Goal: Task Accomplishment & Management: Complete application form

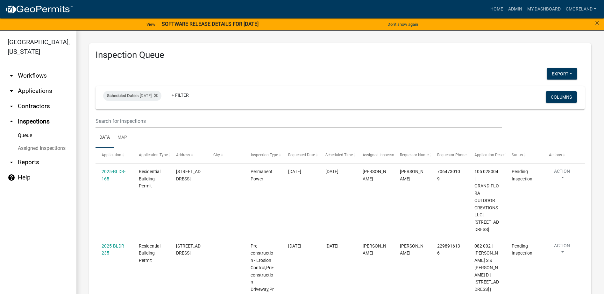
scroll to position [34, 0]
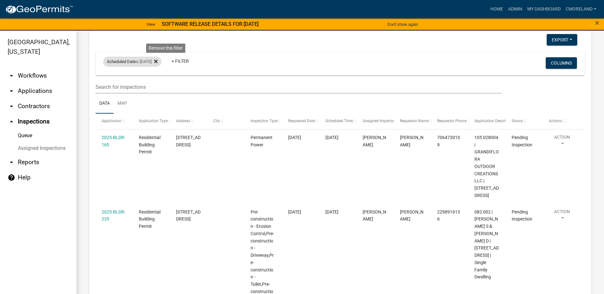
click at [158, 61] on icon at bounding box center [156, 61] width 4 height 5
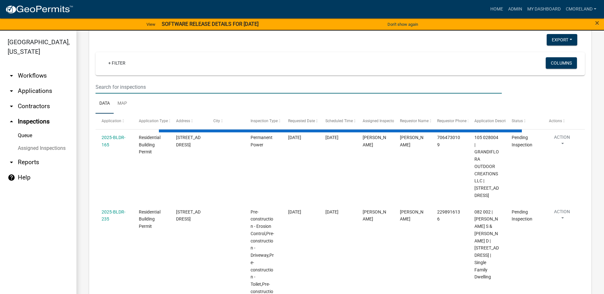
click at [154, 90] on input "text" at bounding box center [299, 87] width 407 height 13
select select "2: 50"
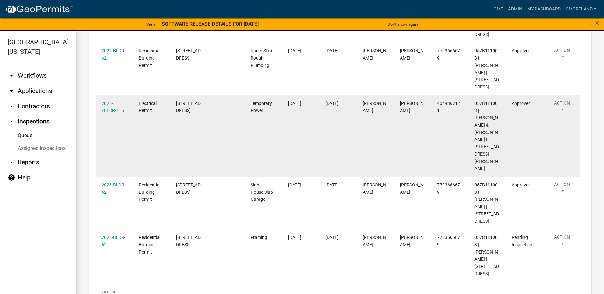
scroll to position [1532, 0]
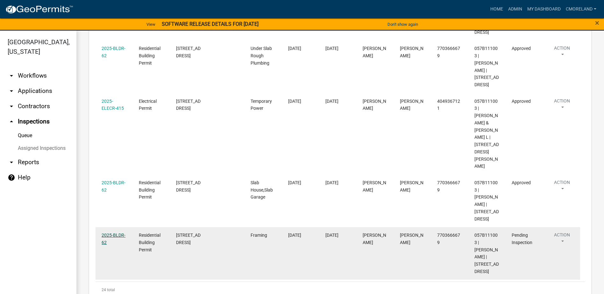
type input "tanglewood dr"
click at [108, 233] on link "2025-BLDR-62" at bounding box center [114, 239] width 24 height 12
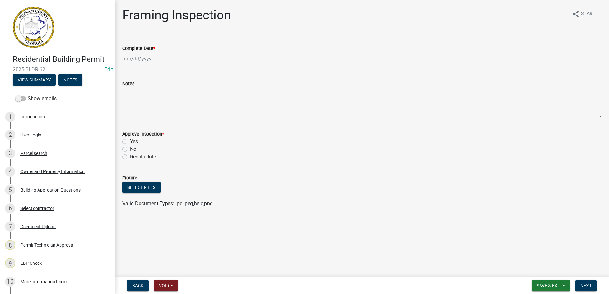
select select "10"
select select "2025"
click at [138, 58] on div "Jan Feb Mar Apr May Jun Jul Aug Sep Oct Nov Dec 1525 1526 1527 1528 1529 1530 1…" at bounding box center [151, 58] width 58 height 13
click at [130, 73] on span "Previous month" at bounding box center [128, 72] width 5 height 5
select select "9"
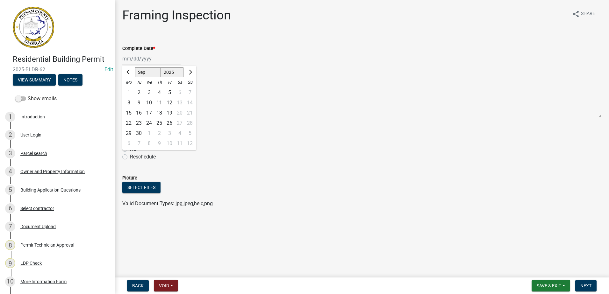
click at [141, 131] on div "30" at bounding box center [139, 133] width 10 height 10
type input "09/30/2025"
click at [130, 141] on label "Yes" at bounding box center [134, 142] width 8 height 8
click at [130, 141] on input "Yes" at bounding box center [132, 140] width 4 height 4
radio input "true"
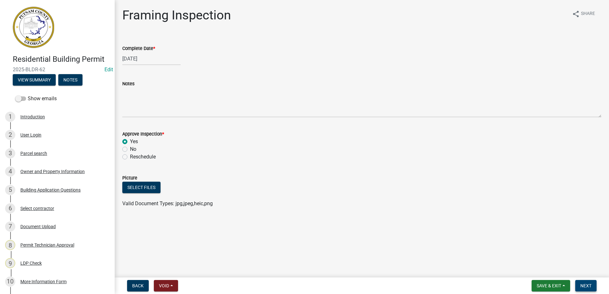
click at [586, 287] on span "Next" at bounding box center [585, 286] width 11 height 5
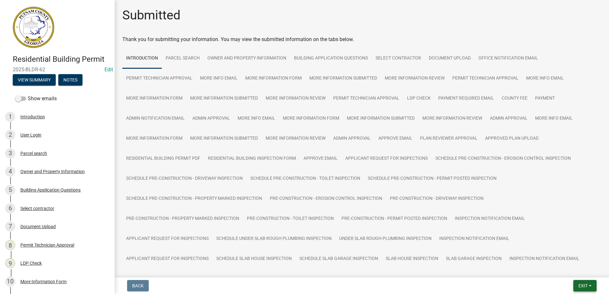
click at [586, 287] on span "Exit" at bounding box center [583, 286] width 9 height 5
click at [569, 268] on button "Save & Exit" at bounding box center [571, 269] width 51 height 15
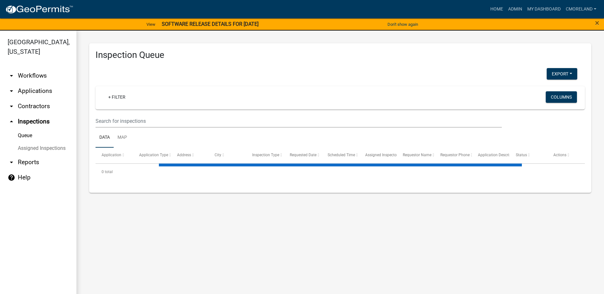
select select "2: 50"
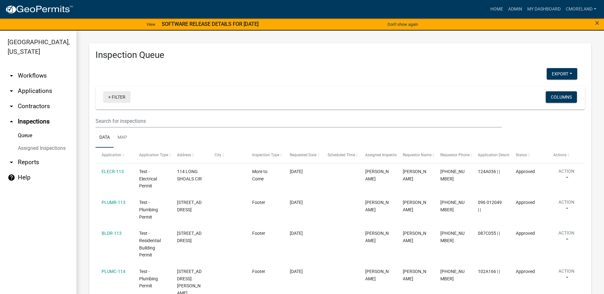
click at [122, 95] on link "+ Filter" at bounding box center [116, 96] width 27 height 11
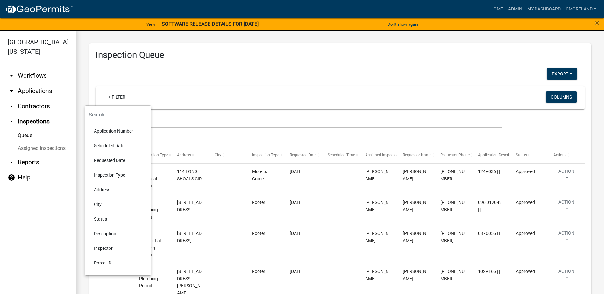
click at [113, 144] on li "Scheduled Date" at bounding box center [118, 146] width 58 height 15
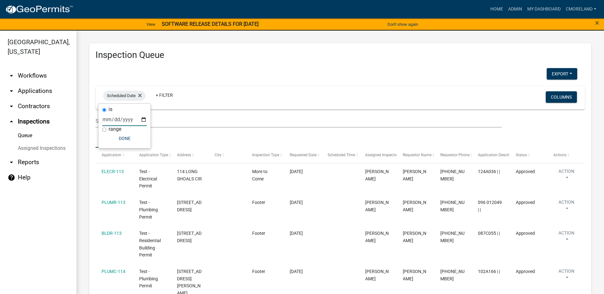
click at [144, 119] on input "date" at bounding box center [124, 119] width 45 height 13
type input "2025-10-07"
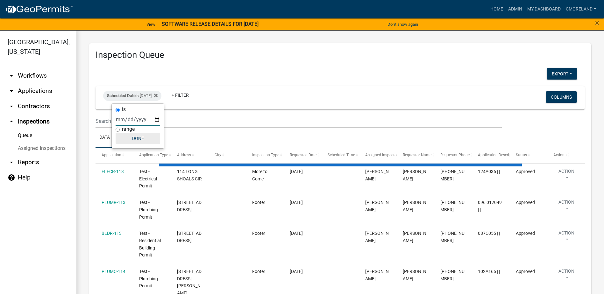
click at [137, 135] on button "Done" at bounding box center [138, 138] width 45 height 11
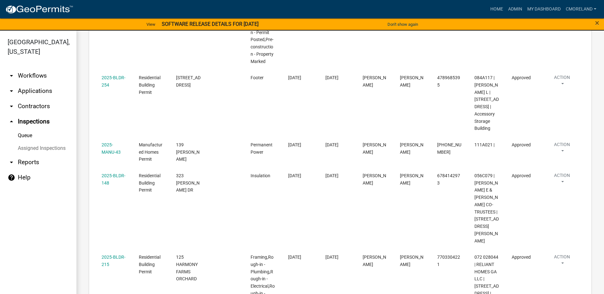
scroll to position [321, 0]
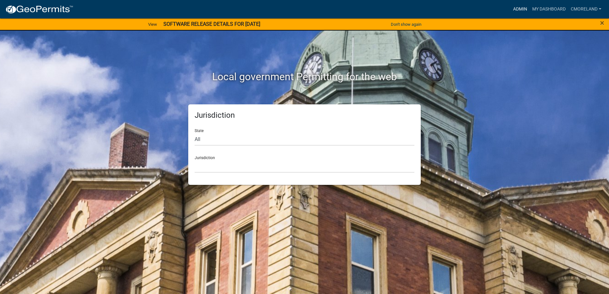
click at [516, 8] on link "Admin" at bounding box center [520, 9] width 19 height 12
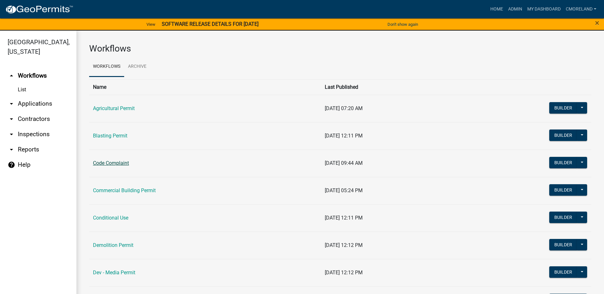
click at [115, 164] on link "Code Complaint" at bounding box center [111, 163] width 36 height 6
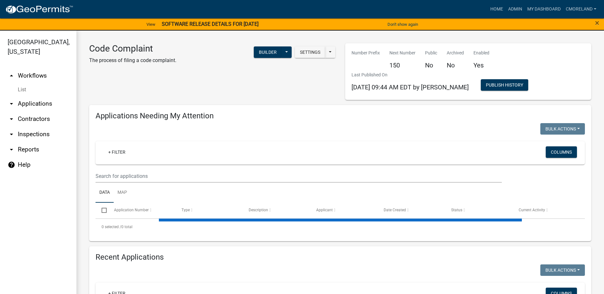
select select "2: 50"
select select "3: 100"
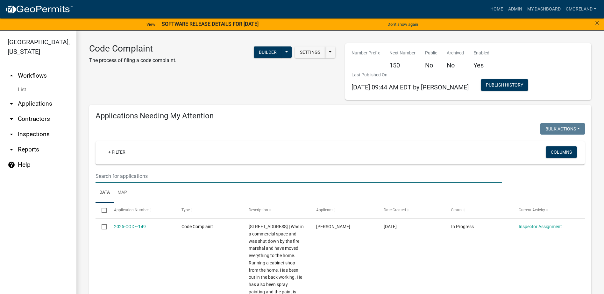
click at [123, 177] on input "text" at bounding box center [299, 176] width 407 height 13
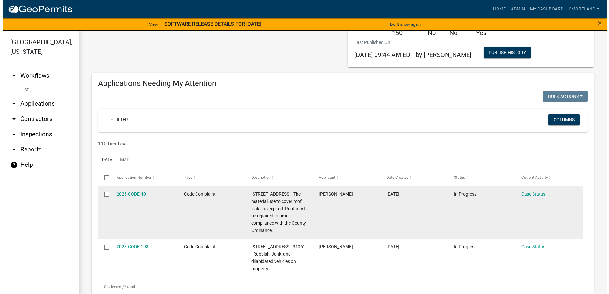
scroll to position [64, 0]
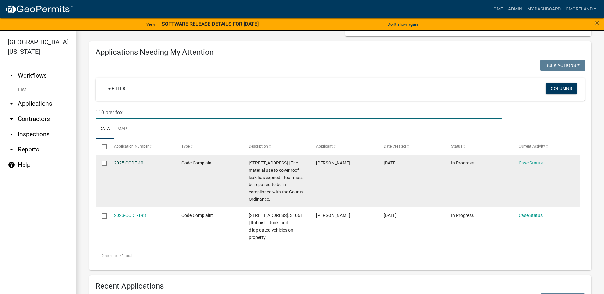
type input "110 brer fox"
click at [132, 163] on link "2025-CODE-40" at bounding box center [128, 163] width 29 height 5
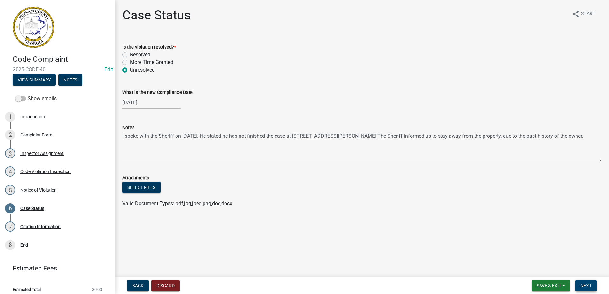
click at [587, 285] on span "Next" at bounding box center [585, 286] width 11 height 5
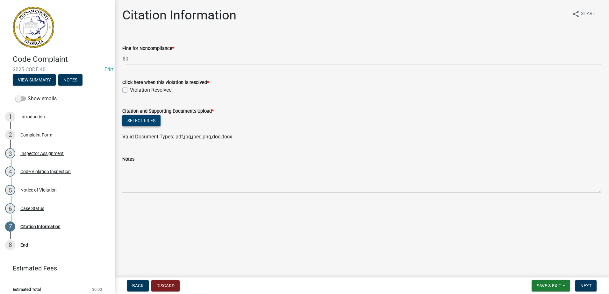
click at [140, 119] on button "Select files" at bounding box center [141, 120] width 38 height 11
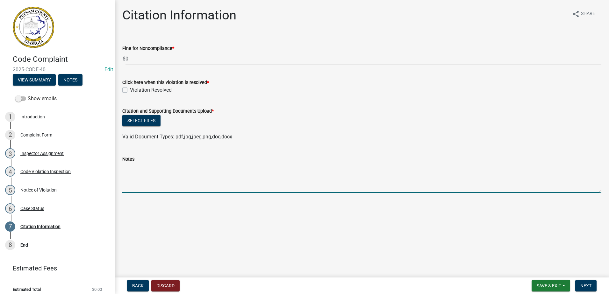
paste textarea "[PERSON_NAME] and [PERSON_NAME] were Sentenced to 6 months' probation and a $50…"
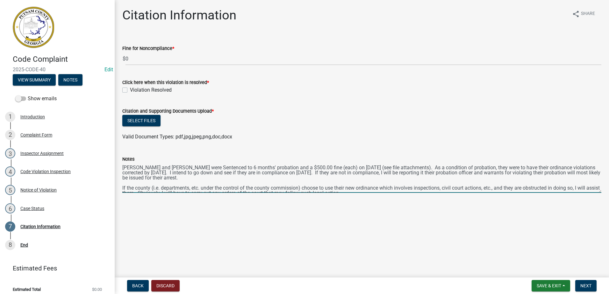
type textarea "[PERSON_NAME] and [PERSON_NAME] were Sentenced to 6 months' probation and a $50…"
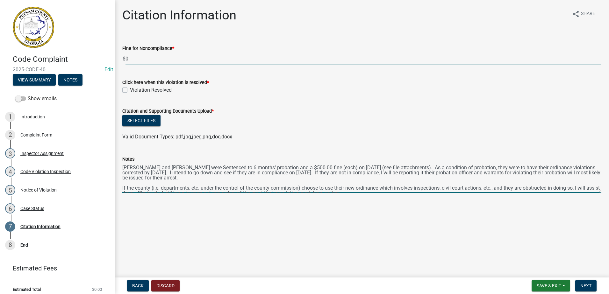
click at [133, 61] on input "0" at bounding box center [364, 58] width 476 height 13
type input "500"
click at [130, 89] on label "Violation Resolved" at bounding box center [151, 90] width 42 height 8
click at [130, 89] on input "Violation Resolved" at bounding box center [132, 88] width 4 height 4
checkbox input "true"
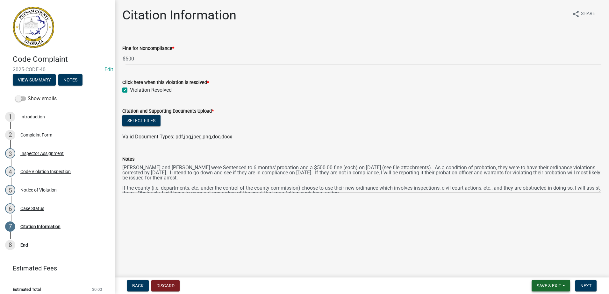
click at [557, 285] on span "Save & Exit" at bounding box center [549, 286] width 25 height 5
click at [535, 269] on button "Save & Exit" at bounding box center [544, 269] width 51 height 15
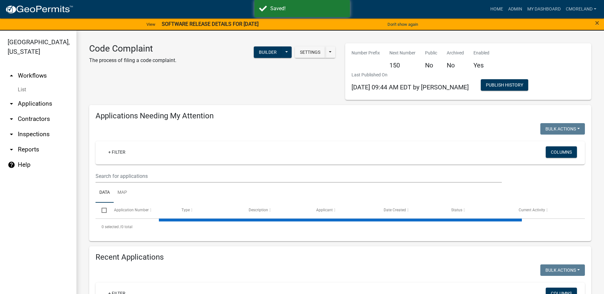
select select "2: 50"
select select "3: 100"
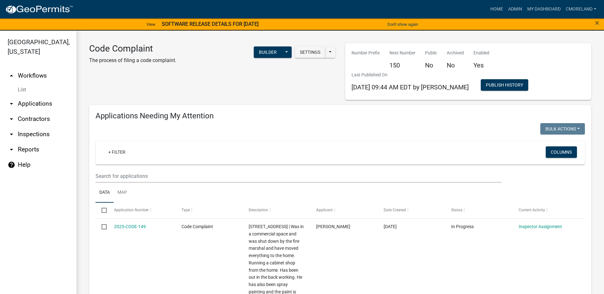
click at [132, 169] on wm-filter-builder "+ Filter Columns" at bounding box center [341, 161] width 490 height 41
click at [132, 172] on input "text" at bounding box center [299, 176] width 407 height 13
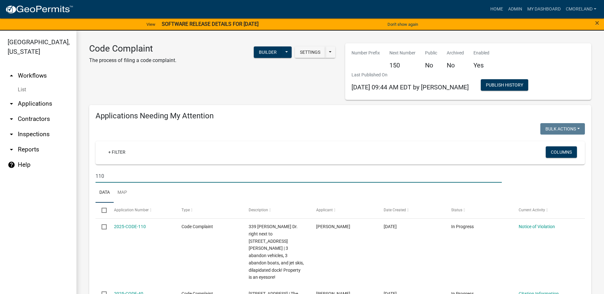
click at [124, 182] on input "110" at bounding box center [299, 176] width 407 height 13
type input "110 brer fox"
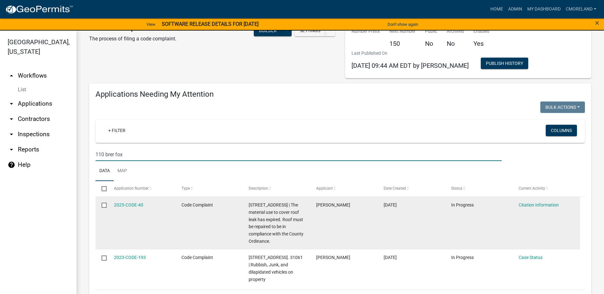
scroll to position [32, 0]
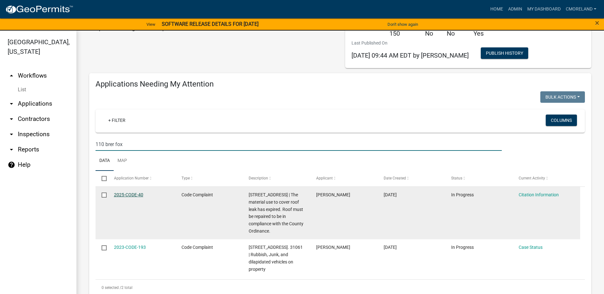
click at [132, 194] on link "2025-CODE-40" at bounding box center [128, 194] width 29 height 5
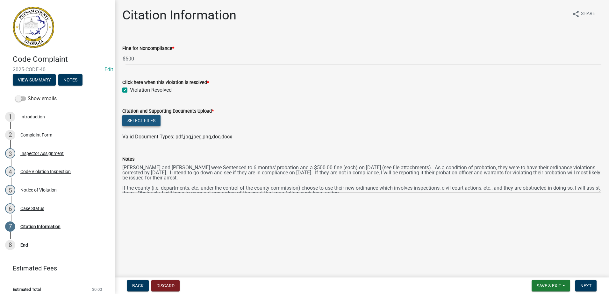
click at [145, 121] on button "Select files" at bounding box center [141, 120] width 38 height 11
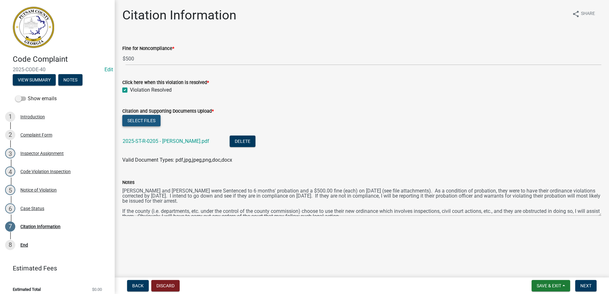
click at [141, 118] on button "Select files" at bounding box center [141, 120] width 38 height 11
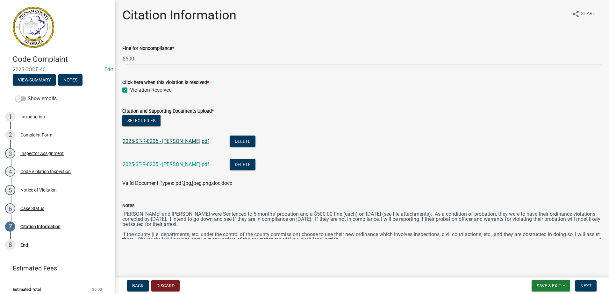
click at [177, 141] on link "2025-ST-R-0205 - [PERSON_NAME].pdf" at bounding box center [166, 141] width 87 height 6
click at [183, 162] on link "2025-ST-R-0205 - [PERSON_NAME].pdf" at bounding box center [166, 165] width 87 height 6
click at [588, 285] on span "Next" at bounding box center [585, 286] width 11 height 5
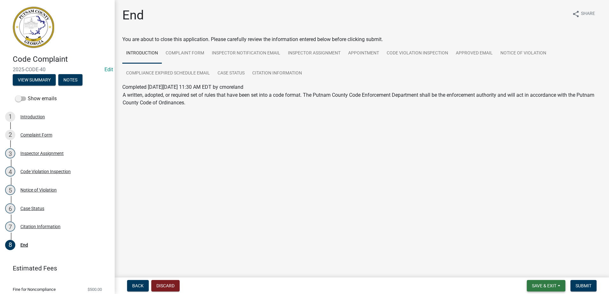
click at [549, 285] on span "Save & Exit" at bounding box center [544, 286] width 25 height 5
click at [543, 268] on button "Save & Exit" at bounding box center [540, 269] width 51 height 15
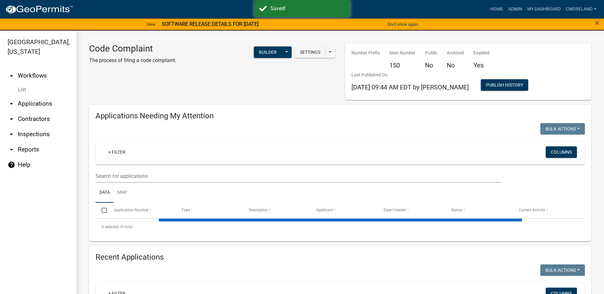
select select "2: 50"
select select "3: 100"
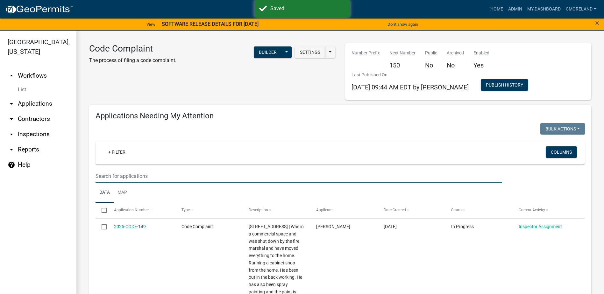
click at [151, 176] on input "text" at bounding box center [299, 176] width 407 height 13
type input "110 brer fox"
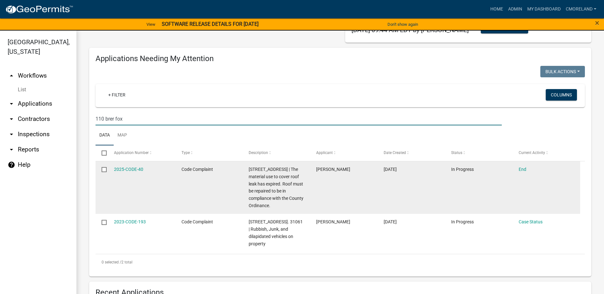
scroll to position [159, 0]
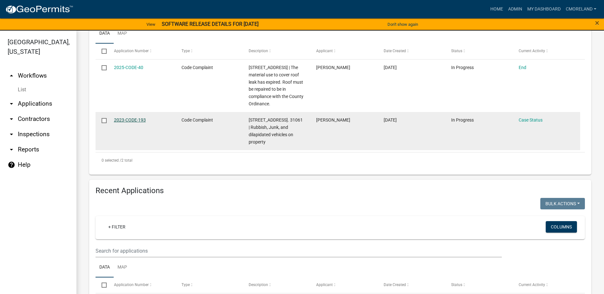
click at [133, 120] on link "2023-CODE-193" at bounding box center [130, 120] width 32 height 5
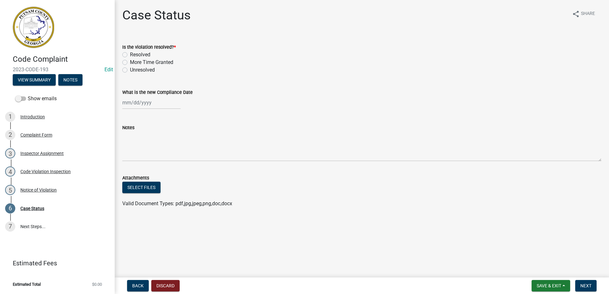
click at [130, 69] on label "Unresolved" at bounding box center [142, 70] width 25 height 8
click at [130, 69] on input "Unresolved" at bounding box center [132, 68] width 4 height 4
radio input "true"
click at [129, 103] on div at bounding box center [151, 102] width 58 height 13
select select "10"
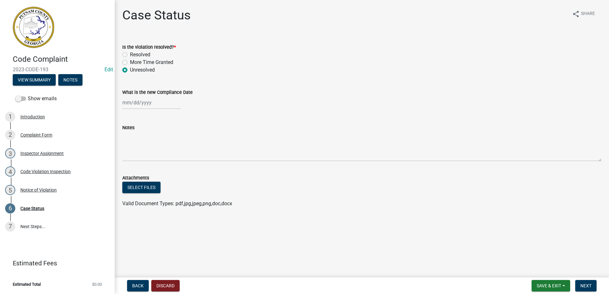
select select "2025"
click at [169, 166] on div "24" at bounding box center [169, 167] width 10 height 10
type input "[DATE]"
click at [156, 105] on div "[DATE]" at bounding box center [151, 102] width 58 height 13
select select "10"
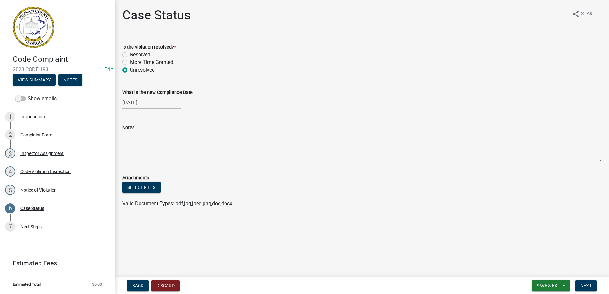
select select "2025"
click at [130, 115] on span "Previous month" at bounding box center [128, 116] width 5 height 5
select select "8"
click at [130, 177] on div "25" at bounding box center [129, 177] width 10 height 10
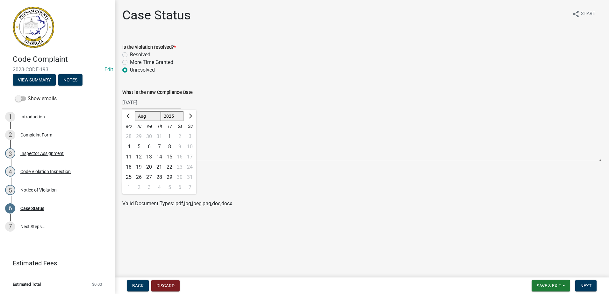
type input "[DATE]"
click at [589, 286] on span "Next" at bounding box center [585, 286] width 11 height 5
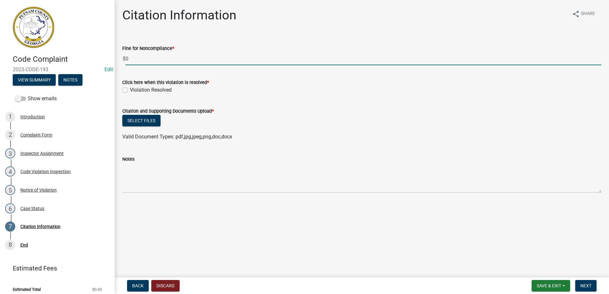
click at [139, 58] on input "0" at bounding box center [364, 58] width 476 height 13
type input "500"
click at [130, 90] on label "Violation Resolved" at bounding box center [151, 90] width 42 height 8
click at [130, 90] on input "Violation Resolved" at bounding box center [132, 88] width 4 height 4
checkbox input "true"
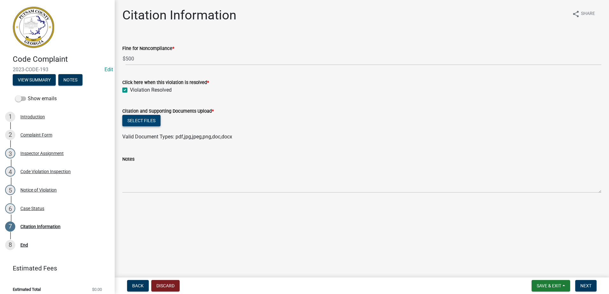
click at [137, 119] on button "Select files" at bounding box center [141, 120] width 38 height 11
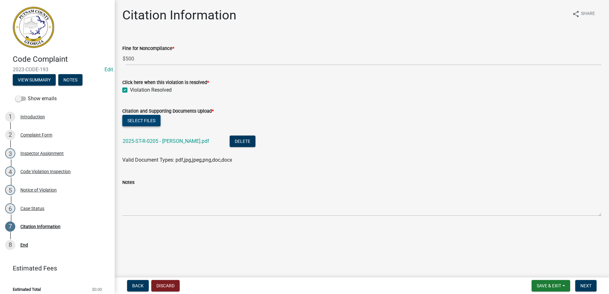
click at [155, 119] on button "Select files" at bounding box center [141, 120] width 38 height 11
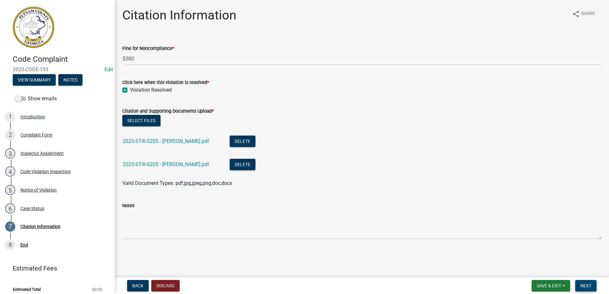
click at [584, 285] on span "Next" at bounding box center [585, 286] width 11 height 5
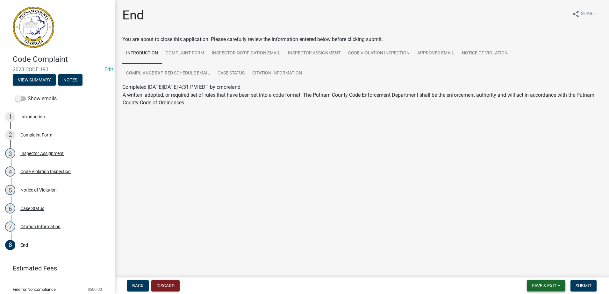
click at [553, 284] on span "Save & Exit" at bounding box center [544, 286] width 25 height 5
click at [545, 267] on button "Save & Exit" at bounding box center [540, 269] width 51 height 15
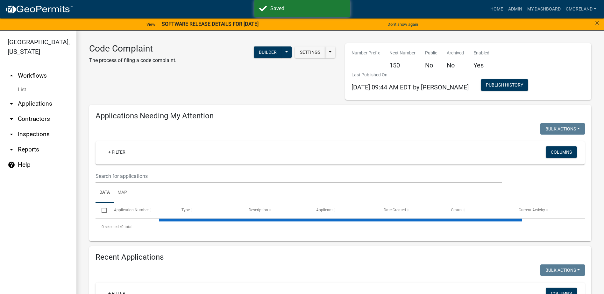
select select "2: 50"
select select "3: 100"
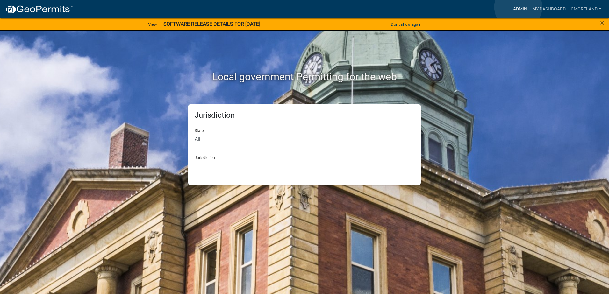
click at [518, 7] on link "Admin" at bounding box center [520, 9] width 19 height 12
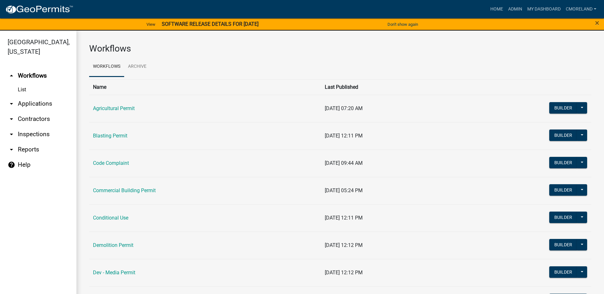
click at [34, 135] on link "arrow_drop_down Inspections" at bounding box center [38, 134] width 76 height 15
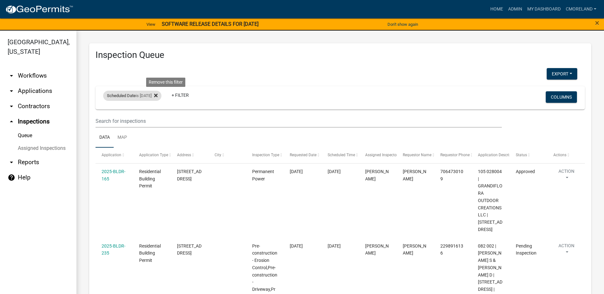
click at [158, 94] on icon at bounding box center [156, 95] width 4 height 5
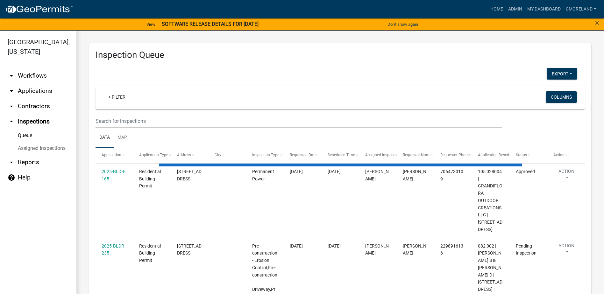
click at [35, 89] on link "arrow_drop_down Applications" at bounding box center [38, 90] width 76 height 15
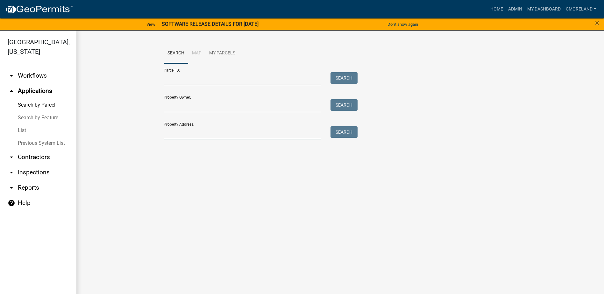
click at [172, 134] on input "Property Address:" at bounding box center [243, 132] width 158 height 13
type input "664 greensboro rd"
click at [346, 133] on button "Search" at bounding box center [344, 131] width 27 height 11
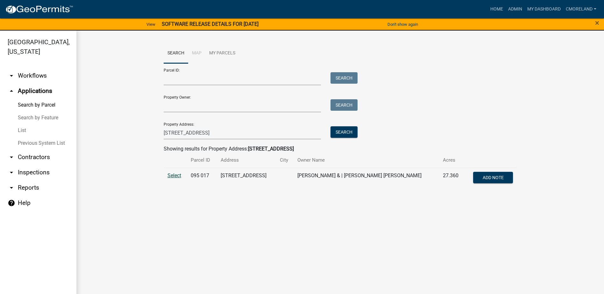
click at [178, 176] on span "Select" at bounding box center [175, 176] width 14 height 6
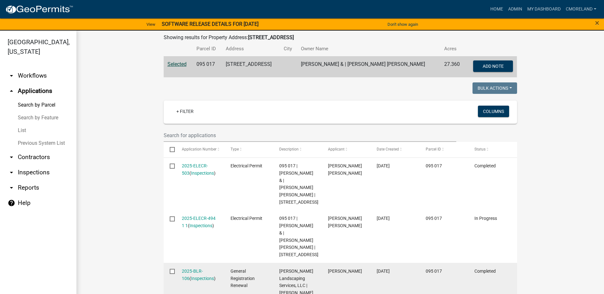
scroll to position [96, 0]
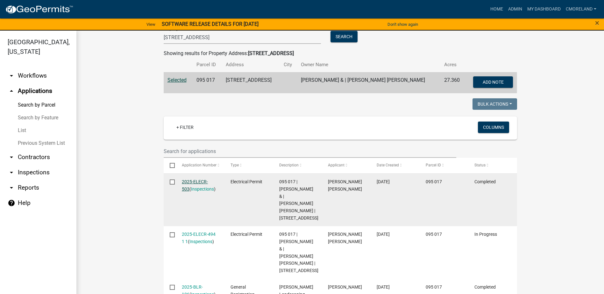
click at [191, 180] on link "2025-ELECR-503" at bounding box center [195, 185] width 26 height 12
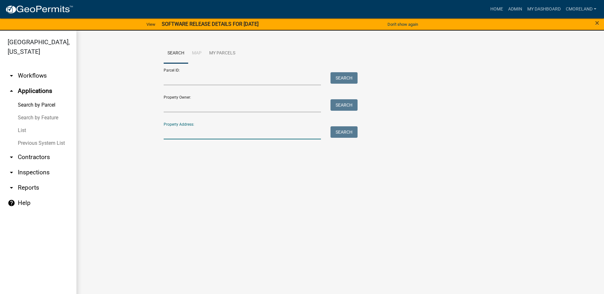
click at [173, 135] on input "Property Address:" at bounding box center [243, 132] width 158 height 13
type input "664 greensboro rd"
click at [343, 132] on button "Search" at bounding box center [344, 131] width 27 height 11
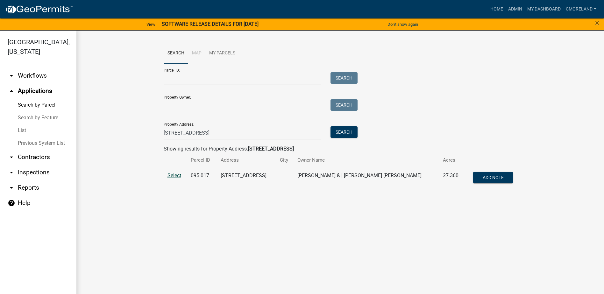
click at [175, 176] on span "Select" at bounding box center [175, 176] width 14 height 6
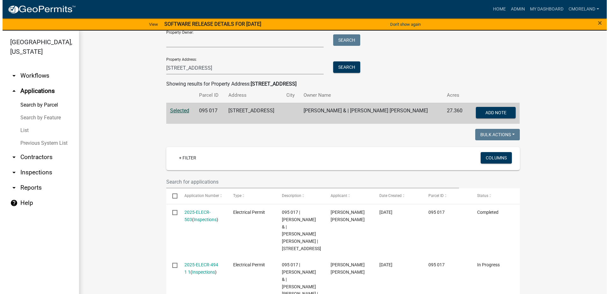
scroll to position [127, 0]
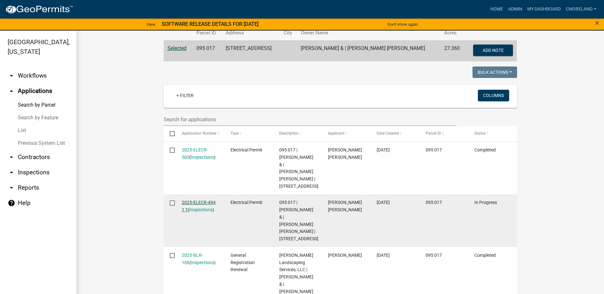
click at [196, 212] on link "2025-ELECR-494 1 1" at bounding box center [199, 206] width 34 height 12
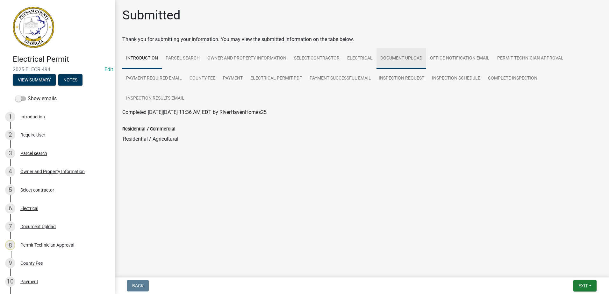
click at [392, 58] on link "Document Upload" at bounding box center [402, 58] width 50 height 20
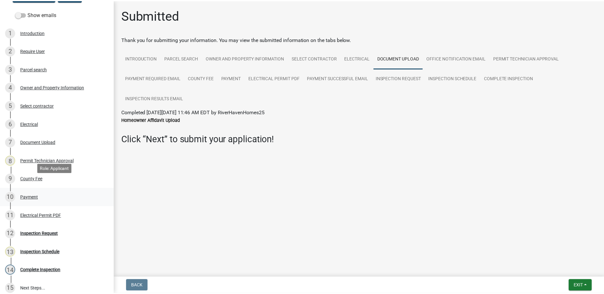
scroll to position [96, 0]
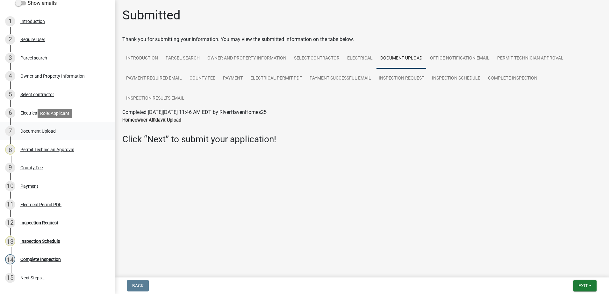
click at [37, 130] on div "Document Upload" at bounding box center [37, 131] width 35 height 4
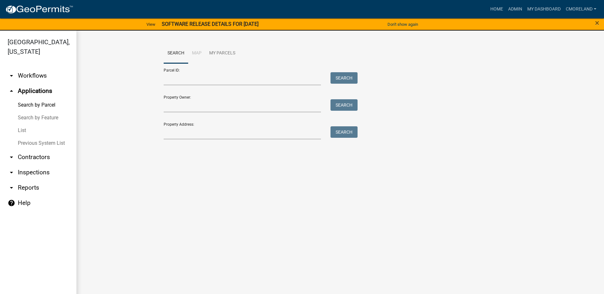
click at [43, 171] on link "arrow_drop_down Inspections" at bounding box center [38, 172] width 76 height 15
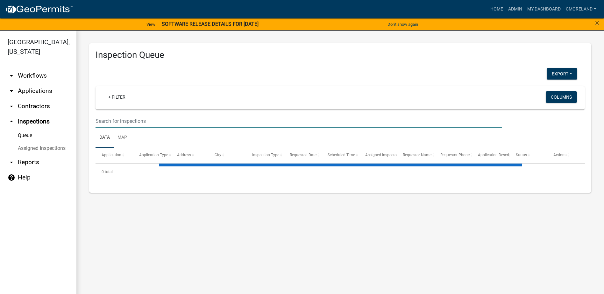
click at [139, 123] on input "text" at bounding box center [299, 121] width 407 height 13
select select "2: 50"
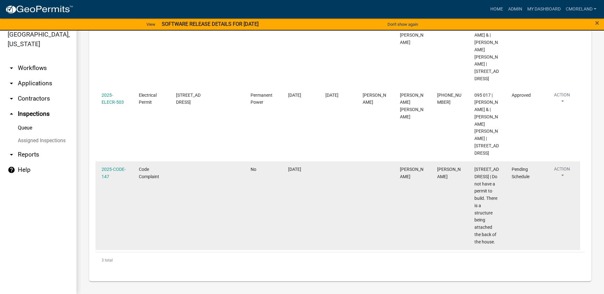
scroll to position [101, 0]
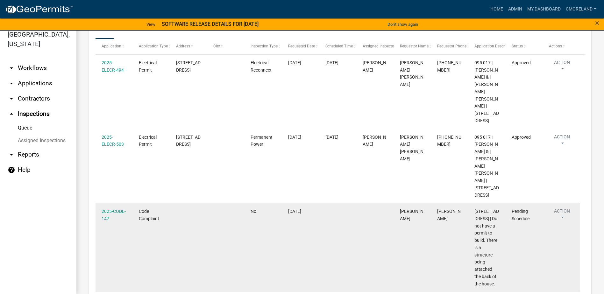
type input "664 greensboro"
click at [409, 221] on span "VELASQUEZ AURELIO" at bounding box center [412, 215] width 24 height 12
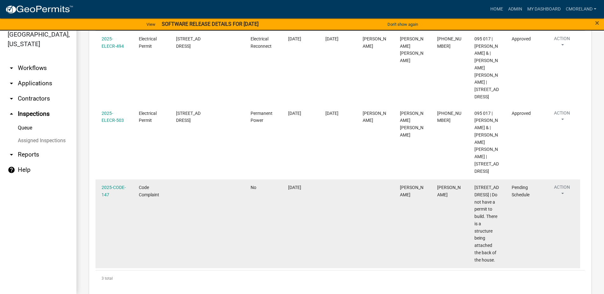
scroll to position [165, 0]
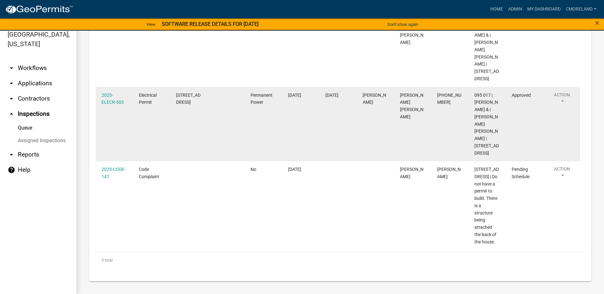
click at [113, 92] on div "2025-ELECR-503" at bounding box center [114, 99] width 25 height 15
click at [109, 92] on div "2025-ELECR-503" at bounding box center [114, 99] width 25 height 15
click at [108, 92] on div "2025-ELECR-503" at bounding box center [114, 99] width 25 height 15
drag, startPoint x: 108, startPoint y: 84, endPoint x: 109, endPoint y: 114, distance: 30.0
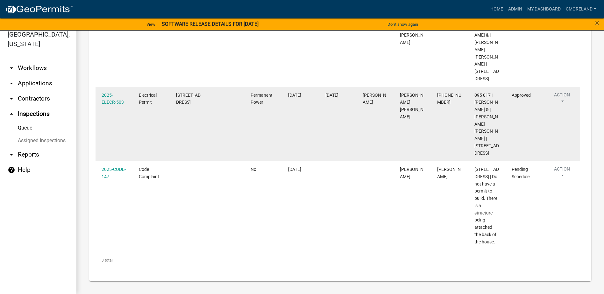
click at [109, 113] on datatable-body-cell "2025-ELECR-503" at bounding box center [114, 124] width 37 height 75
click at [116, 93] on link "2025-ELECR-503" at bounding box center [113, 99] width 22 height 12
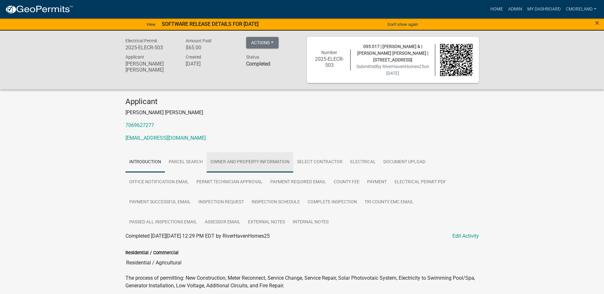
click at [243, 162] on link "Owner and Property Information" at bounding box center [250, 162] width 87 height 20
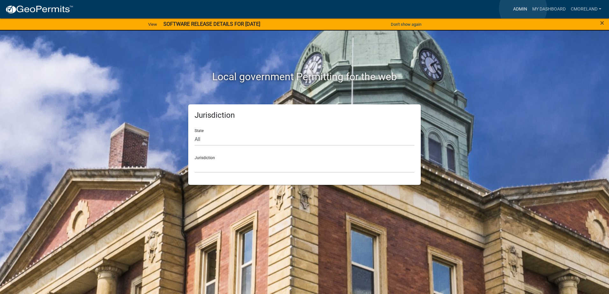
click at [523, 8] on link "Admin" at bounding box center [520, 9] width 19 height 12
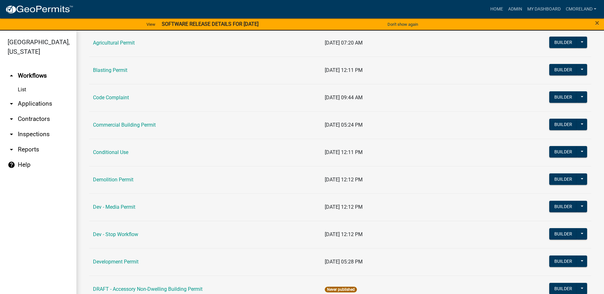
scroll to position [64, 0]
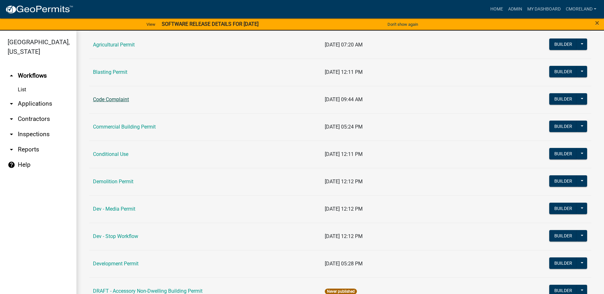
click at [118, 100] on link "Code Complaint" at bounding box center [111, 100] width 36 height 6
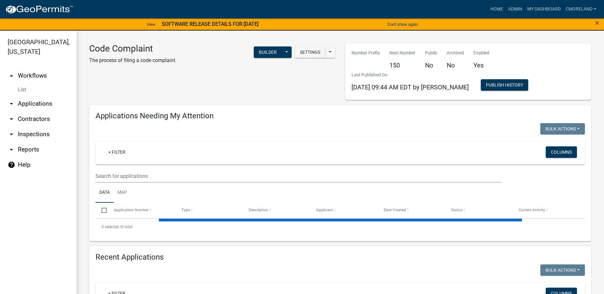
select select "2: 50"
select select "3: 100"
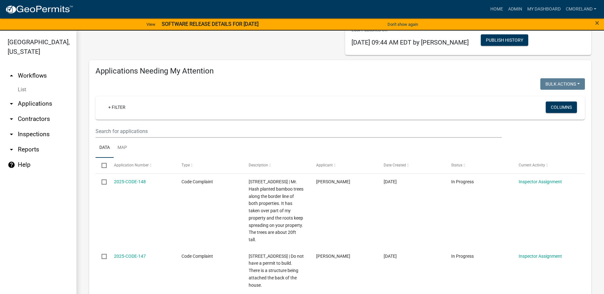
scroll to position [32, 0]
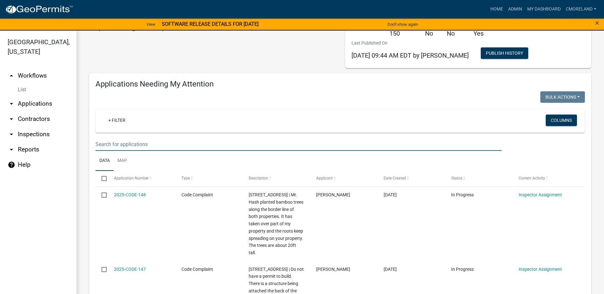
click at [177, 139] on input "text" at bounding box center [299, 144] width 407 height 13
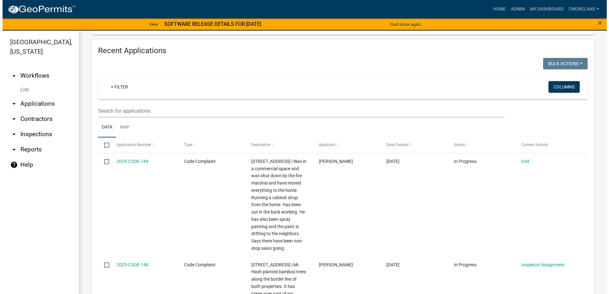
scroll to position [223, 0]
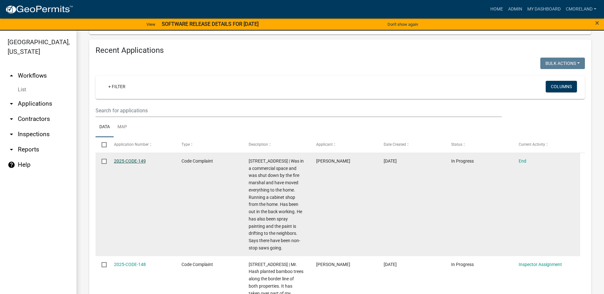
type input "116 oal leaf cir"
click at [130, 159] on link "2025-CODE-149" at bounding box center [130, 161] width 32 height 5
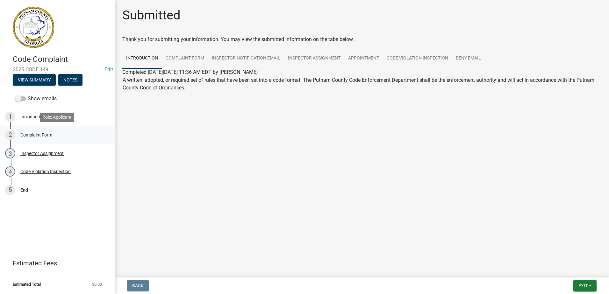
click at [45, 133] on div "Complaint Form" at bounding box center [36, 135] width 32 height 4
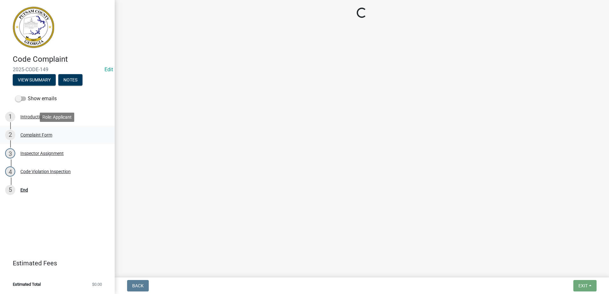
select select "76170ab1-b25a-468b-8231-d5eb0e85b261"
